Goal: Information Seeking & Learning: Find specific page/section

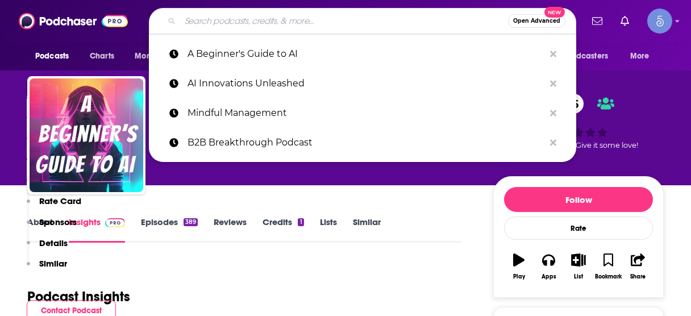
scroll to position [908, 0]
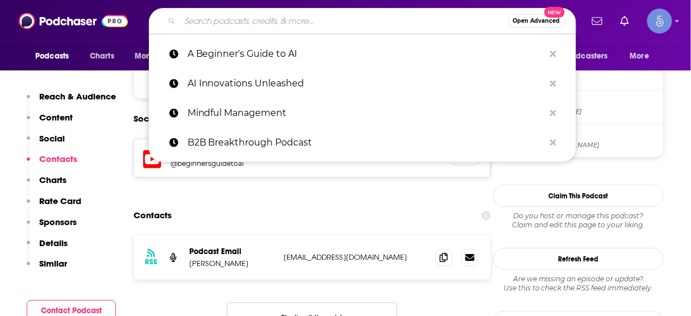
type input "Good Life Project"
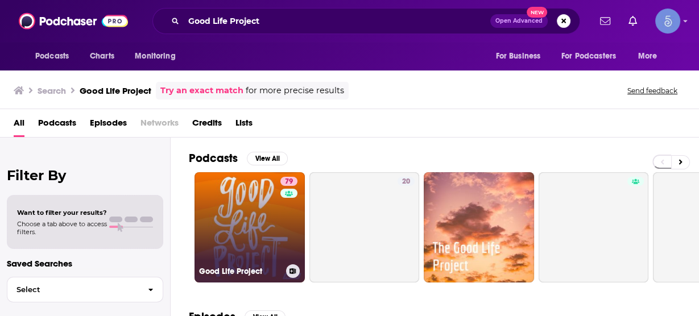
click at [240, 215] on link "79 Good Life Project" at bounding box center [249, 227] width 110 height 110
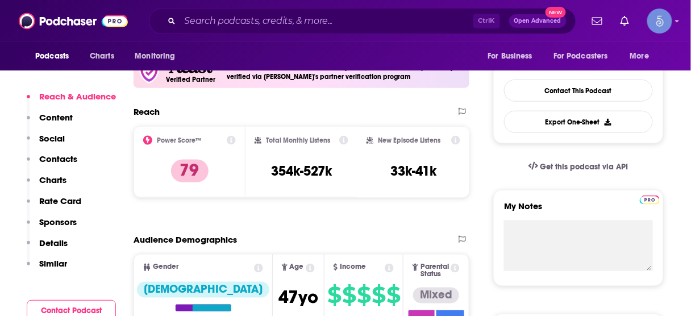
scroll to position [273, 0]
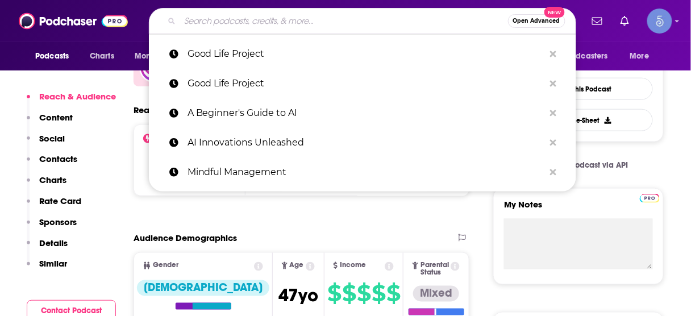
click at [294, 20] on input "Search podcasts, credits, & more..." at bounding box center [344, 21] width 328 height 18
paste input "[URL][DOMAIN_NAME]"
type input "[URL][DOMAIN_NAME]"
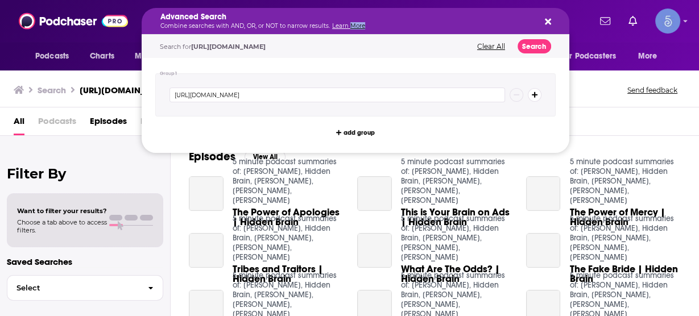
drag, startPoint x: 405, startPoint y: 23, endPoint x: 381, endPoint y: 22, distance: 23.3
click at [347, 24] on p "Combine searches with AND, OR, or NOT to narrow results. Learn More" at bounding box center [346, 26] width 372 height 6
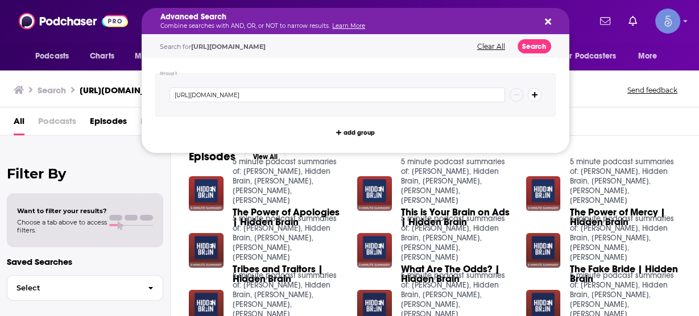
click at [552, 21] on div "Advanced Search Combine searches with AND, OR, or NOT to narrow results. Learn …" at bounding box center [356, 21] width 428 height 26
click at [549, 22] on icon "Search podcasts, credits, & more..." at bounding box center [548, 22] width 6 height 6
drag, startPoint x: 468, startPoint y: 20, endPoint x: 0, endPoint y: 28, distance: 468.5
click at [545, 22] on icon "Search podcasts, credits, & more..." at bounding box center [548, 21] width 6 height 9
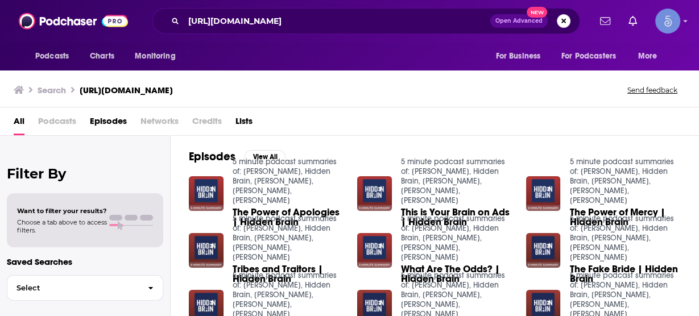
click at [561, 22] on button "Search podcasts, credits, & more..." at bounding box center [564, 21] width 14 height 14
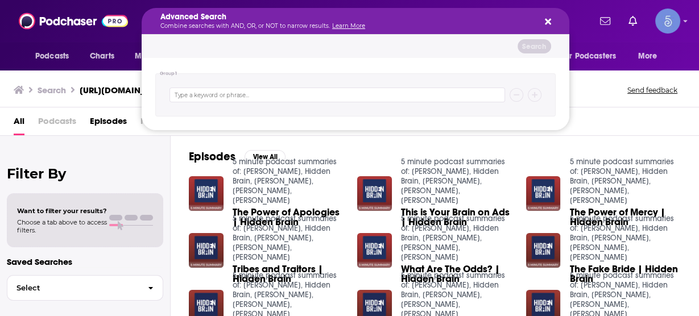
click at [684, 48] on div "Podcasts Charts Monitoring For Business For Podcasters More" at bounding box center [349, 56] width 699 height 28
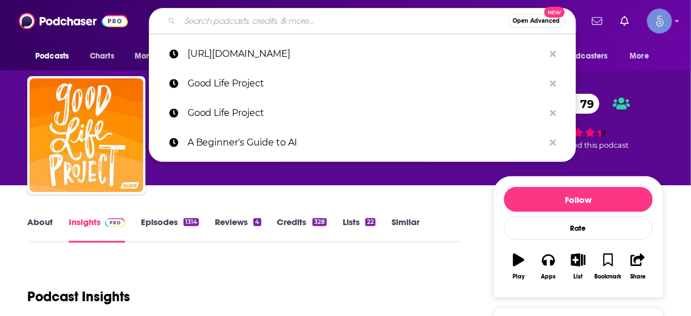
click at [268, 20] on input "Search podcasts, credits, & more..." at bounding box center [344, 21] width 328 height 18
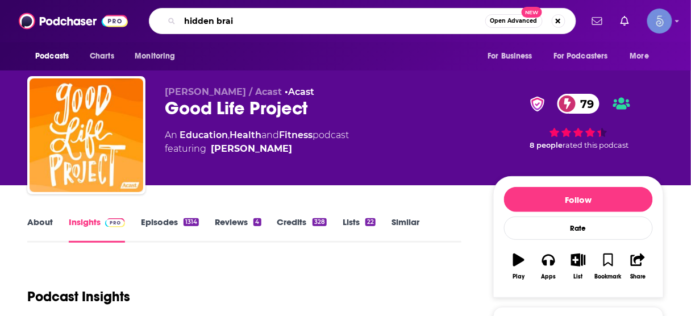
type input "hidden brain"
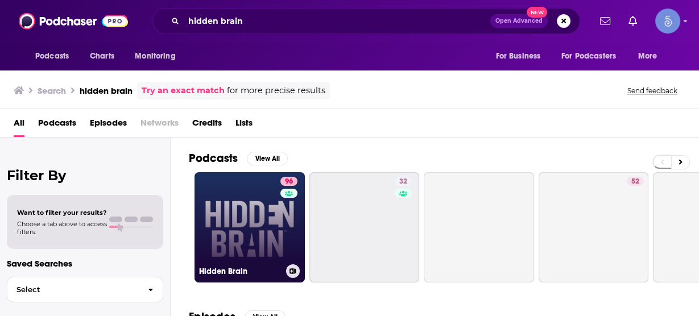
click at [262, 218] on link "96 Hidden Brain" at bounding box center [249, 227] width 110 height 110
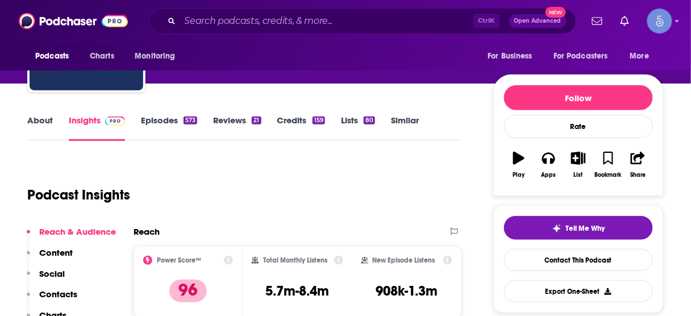
scroll to position [182, 0]
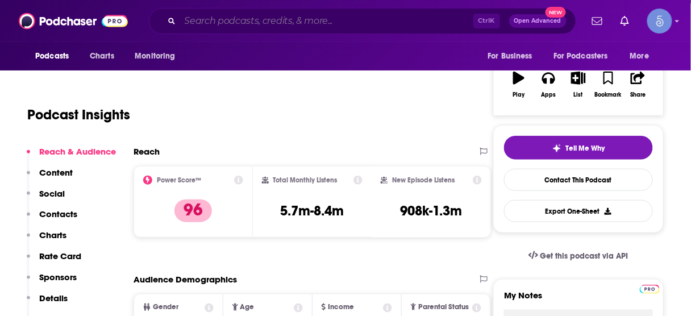
click at [317, 22] on input "Search podcasts, credits, & more..." at bounding box center [326, 21] width 293 height 18
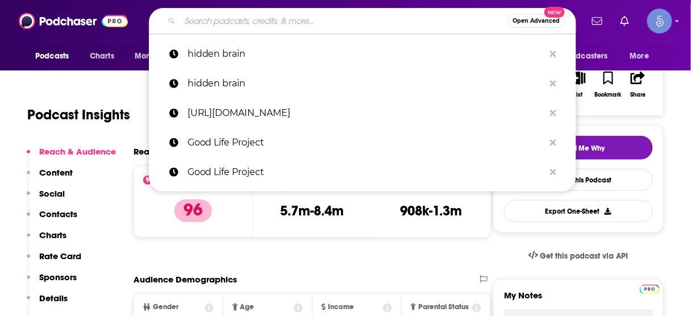
paste input "The Human Experience"
type input "The Human Experience"
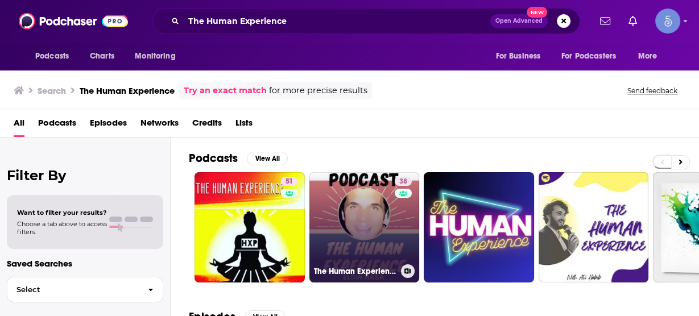
click at [368, 208] on link "38 The Human Experience Podcast - Transform your Life" at bounding box center [364, 227] width 110 height 110
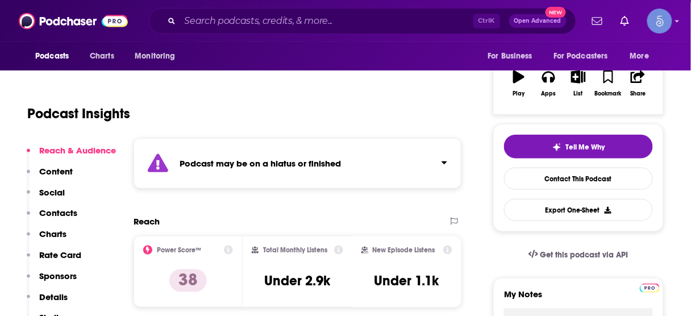
scroll to position [227, 0]
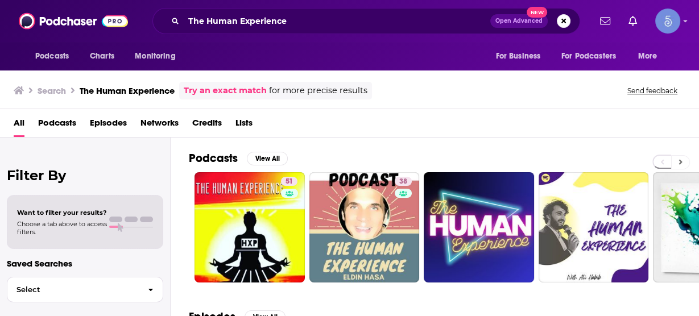
click at [679, 162] on icon at bounding box center [680, 162] width 3 height 5
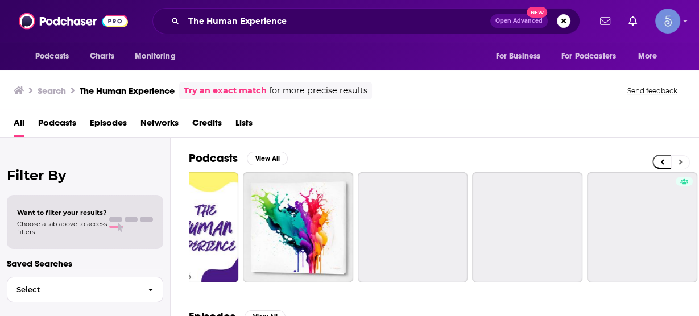
scroll to position [0, 509]
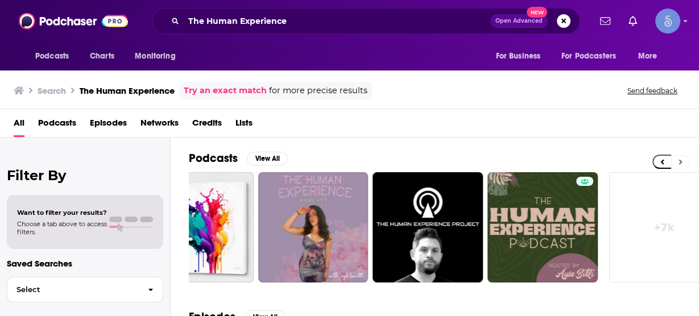
click at [679, 162] on icon at bounding box center [680, 162] width 3 height 5
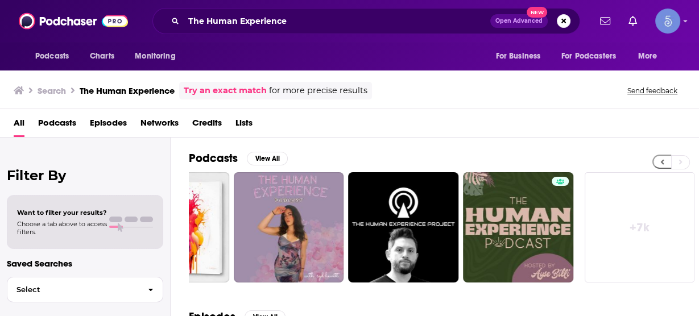
click at [655, 161] on button at bounding box center [661, 162] width 19 height 14
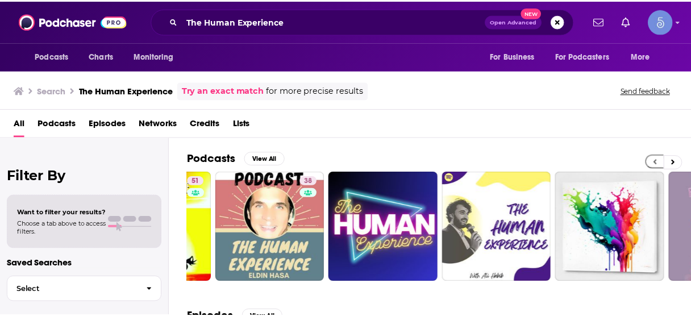
scroll to position [0, 25]
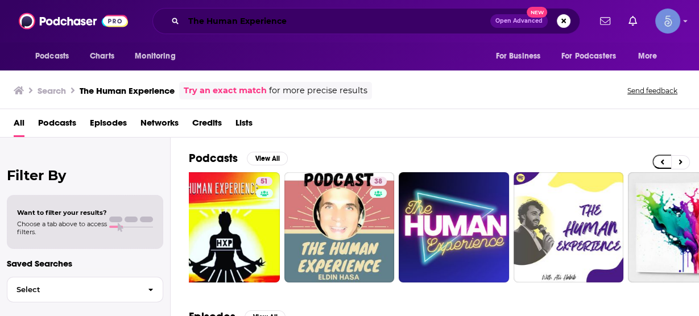
click at [333, 16] on input "The Human Experience" at bounding box center [337, 21] width 306 height 18
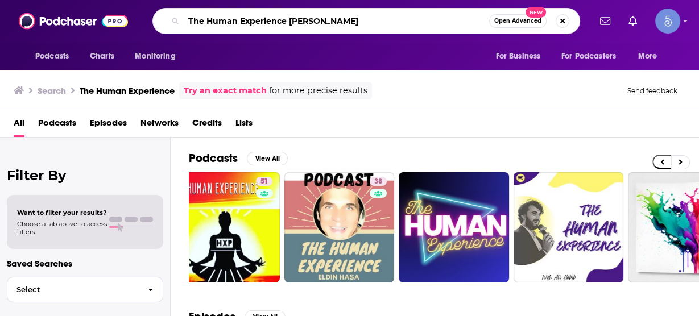
type input "The Human Experience [PERSON_NAME]"
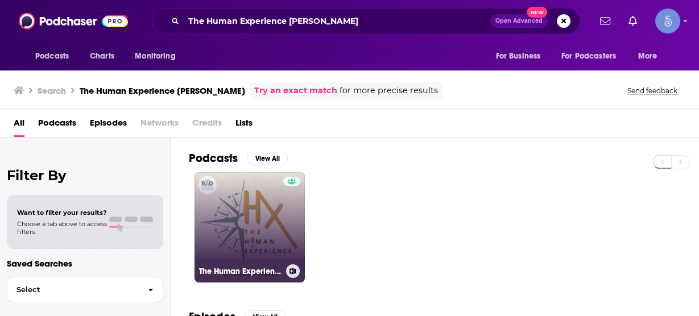
click at [264, 223] on link "The Human Experience" at bounding box center [249, 227] width 110 height 110
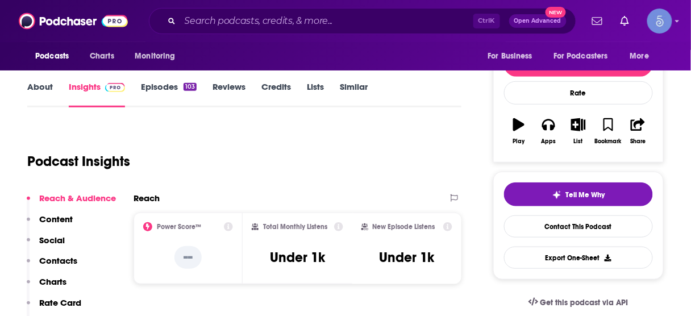
scroll to position [136, 0]
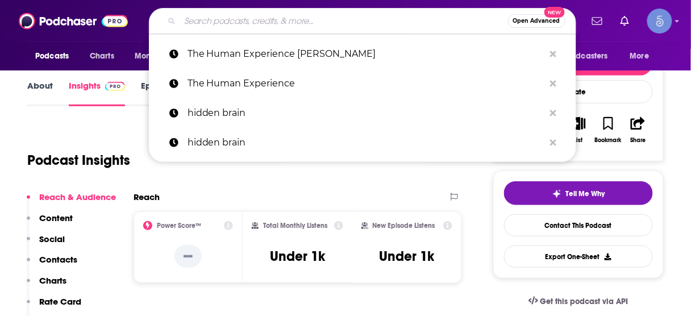
click at [328, 23] on input "Search podcasts, credits, & more..." at bounding box center [344, 21] width 328 height 18
paste input "The Ultimate Human Experience"
type input "The Ultimate Human Experience"
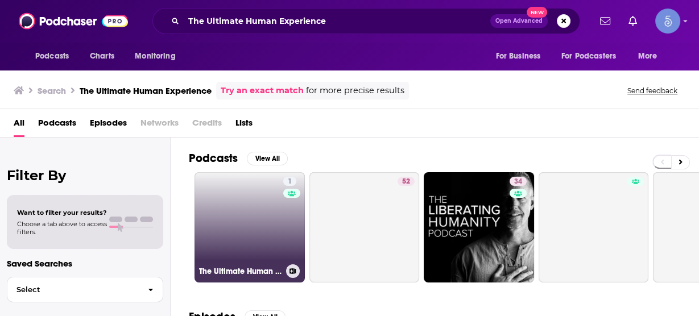
click at [267, 220] on link "1 The Ultimate Human Experience" at bounding box center [249, 227] width 110 height 110
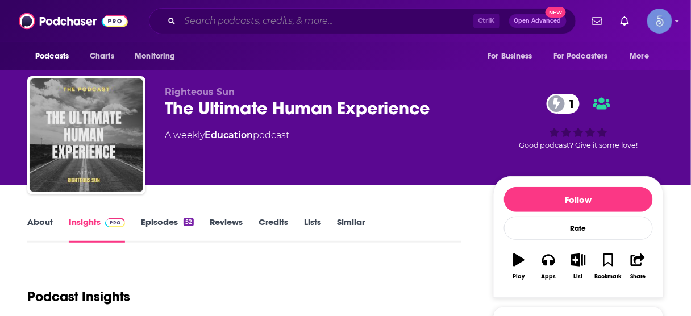
click at [396, 17] on input "Search podcasts, credits, & more..." at bounding box center [326, 21] width 293 height 18
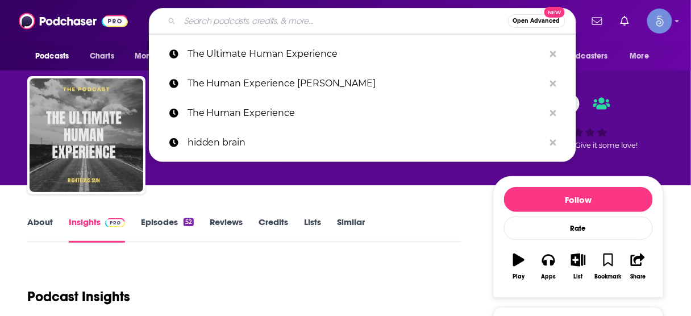
paste input "It's The Human Experience:"
type input "It's The Human Experience:"
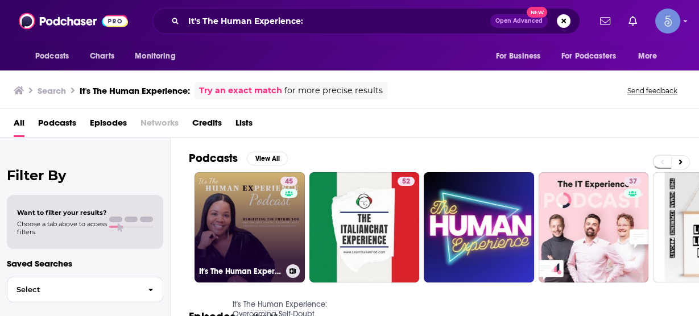
click at [257, 218] on link "45 It's The Human Experience: Overcoming Self-Doubt, Embracing Emotional Intell…" at bounding box center [249, 227] width 110 height 110
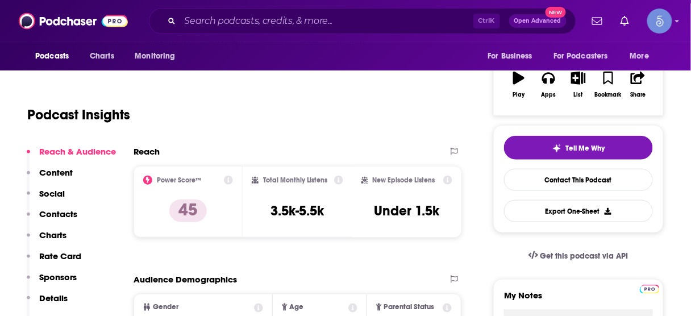
click at [56, 217] on p "Contacts" at bounding box center [58, 214] width 38 height 11
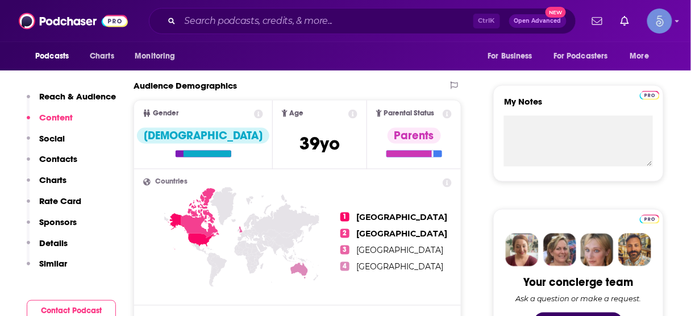
scroll to position [307, 0]
